Goal: Connect with others: Connect with other users

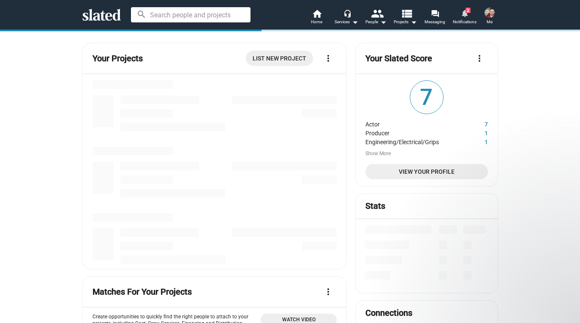
click at [467, 14] on mat-icon "notifications" at bounding box center [465, 13] width 8 height 8
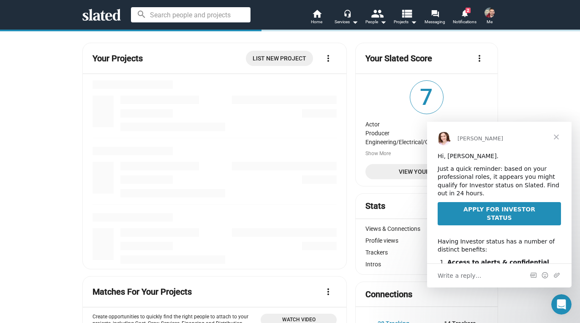
click at [496, 207] on span "APPLY FOR INVESTOR STATUS" at bounding box center [500, 213] width 72 height 15
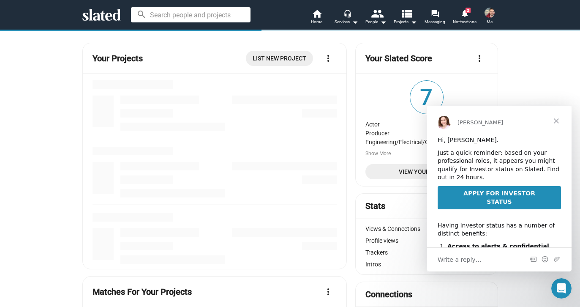
click at [558, 122] on span "Close" at bounding box center [556, 121] width 30 height 30
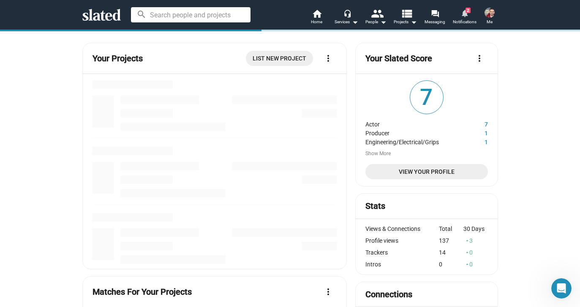
click at [464, 15] on mat-icon "notifications" at bounding box center [465, 13] width 8 height 8
click at [437, 21] on span "Messaging" at bounding box center [435, 22] width 21 height 10
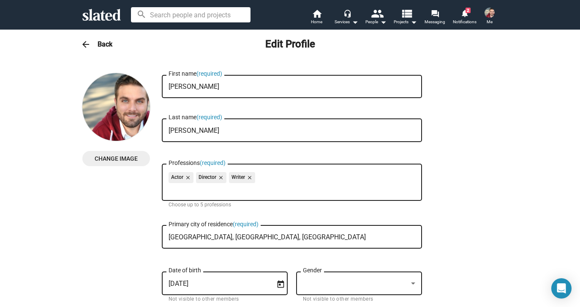
checkbox input "true"
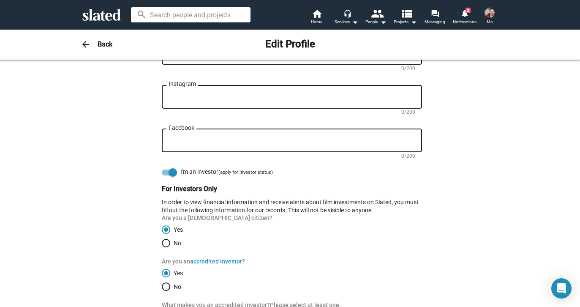
scroll to position [557, 0]
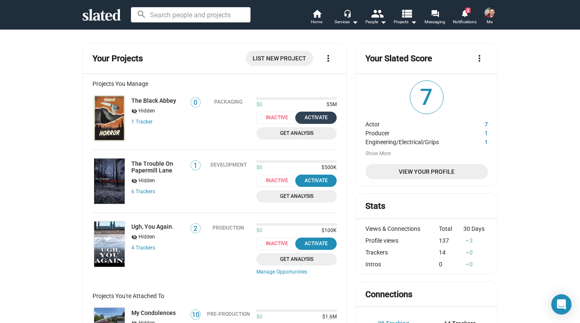
click at [319, 116] on div "Activate" at bounding box center [315, 117] width 31 height 9
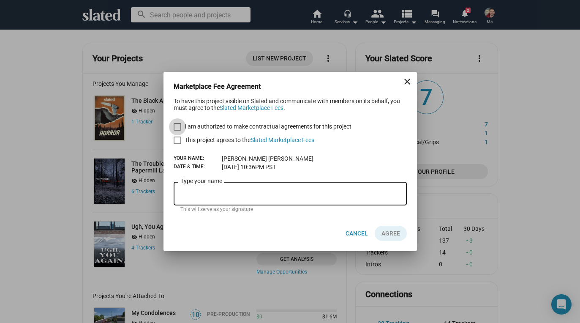
click at [295, 128] on span "I am authorized to make contractual agreements for this project" at bounding box center [268, 126] width 167 height 10
click at [177, 131] on input "I am authorized to make contractual agreements for this project" at bounding box center [177, 131] width 0 height 0
checkbox input "true"
click at [411, 78] on mat-icon "close" at bounding box center [407, 81] width 10 height 10
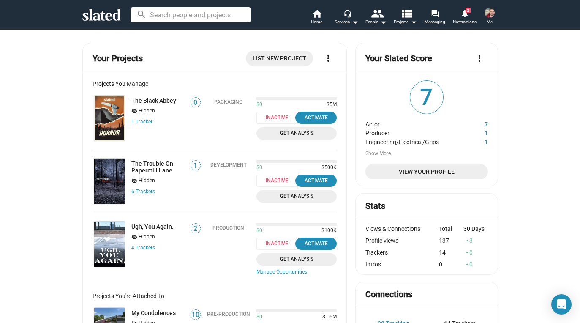
click at [116, 121] on img at bounding box center [109, 117] width 30 height 45
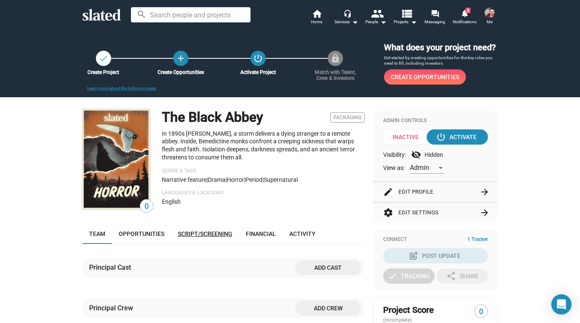
click at [194, 237] on span "Script/Screening" at bounding box center [205, 233] width 55 height 7
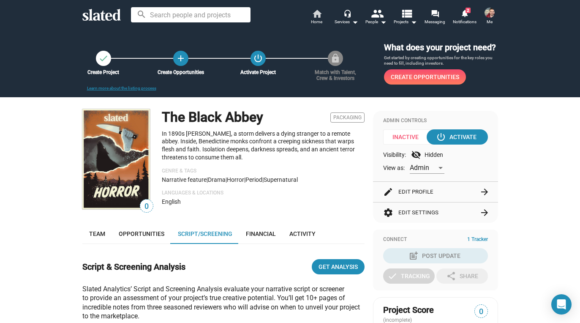
click at [316, 16] on mat-icon "home" at bounding box center [317, 13] width 10 height 10
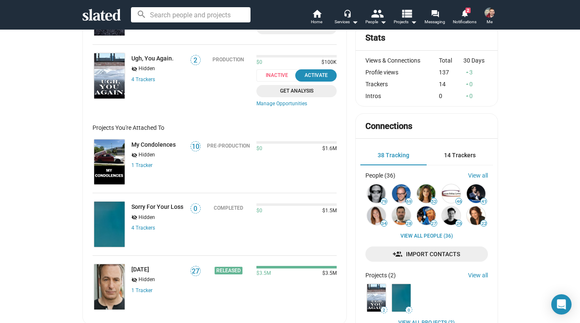
scroll to position [229, 0]
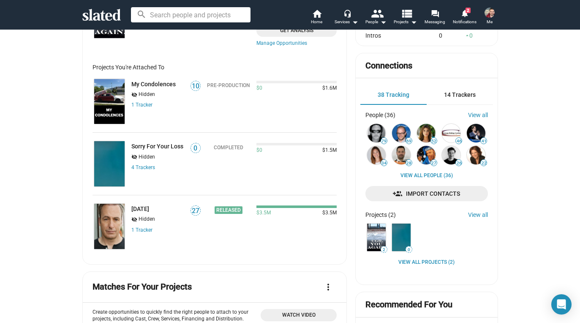
click at [115, 101] on img at bounding box center [109, 101] width 30 height 45
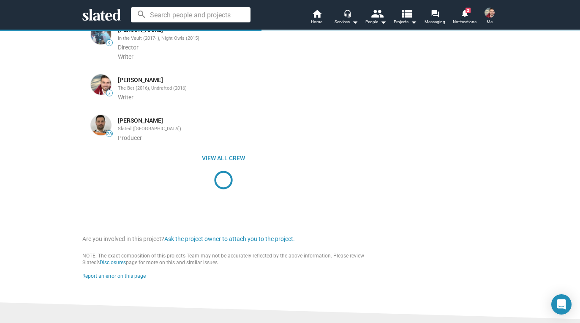
scroll to position [401, 0]
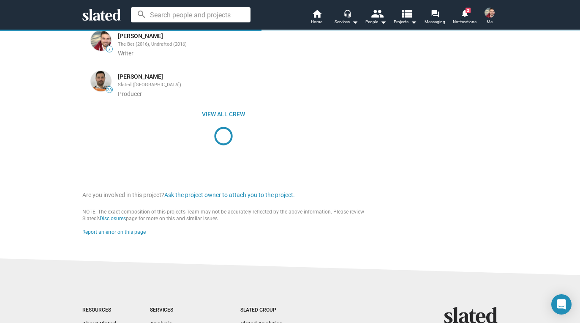
click at [100, 72] on img at bounding box center [101, 81] width 20 height 20
click at [130, 73] on link "Greg Gertmenian" at bounding box center [140, 77] width 45 height 8
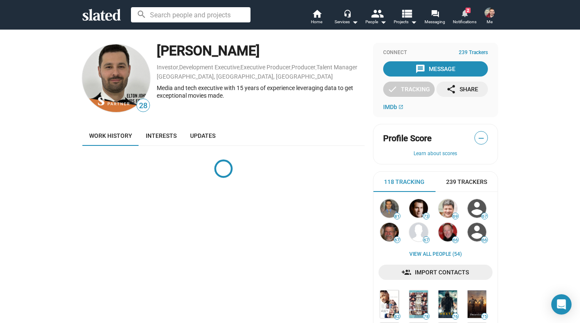
click at [464, 13] on mat-icon "notifications" at bounding box center [465, 13] width 8 height 8
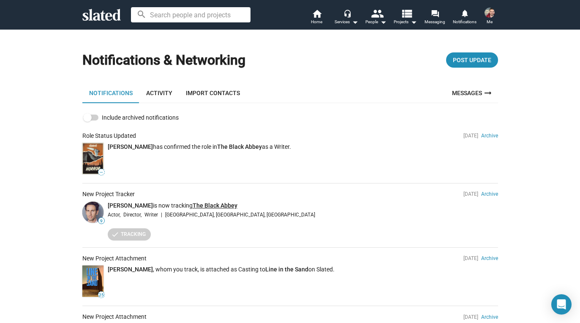
click at [212, 204] on link "The Black Abbey" at bounding box center [215, 205] width 45 height 7
